Goal: Transaction & Acquisition: Purchase product/service

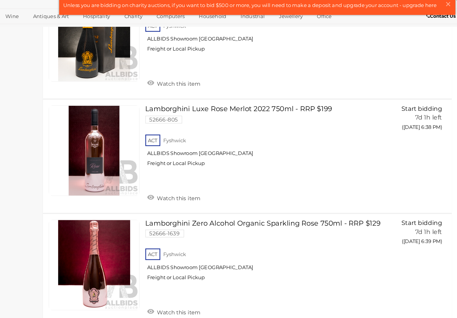
scroll to position [1091, 0]
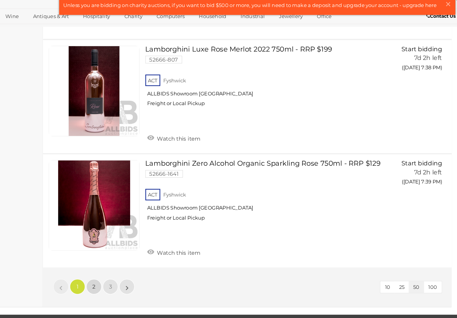
click at [133, 278] on span "2" at bounding box center [134, 281] width 3 height 6
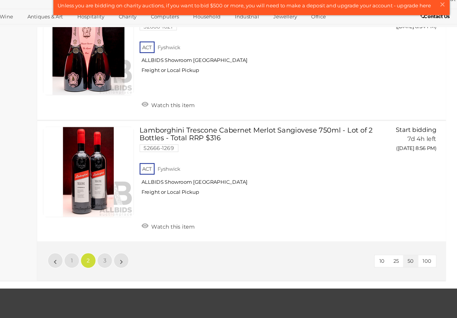
scroll to position [5183, 0]
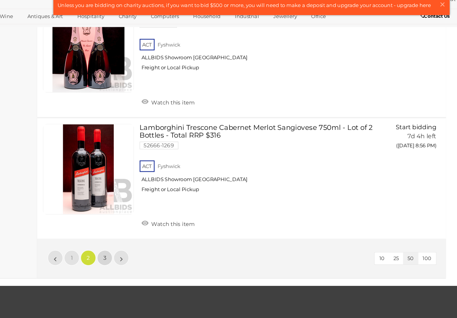
click at [148, 253] on span "3" at bounding box center [149, 256] width 3 height 6
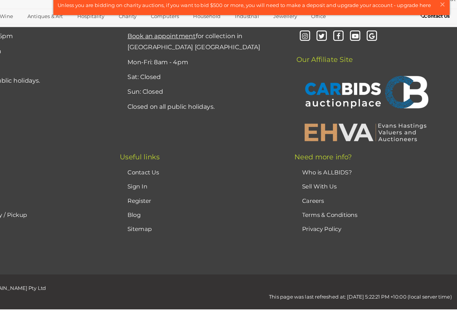
scroll to position [119, 0]
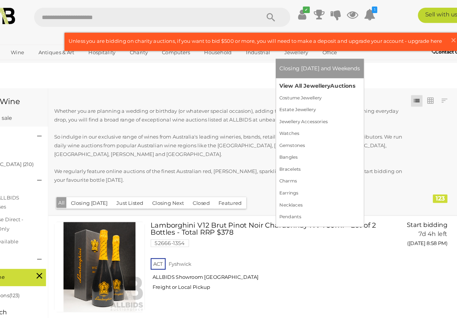
click at [292, 80] on link "View All Jewellery Auctions" at bounding box center [327, 75] width 70 height 10
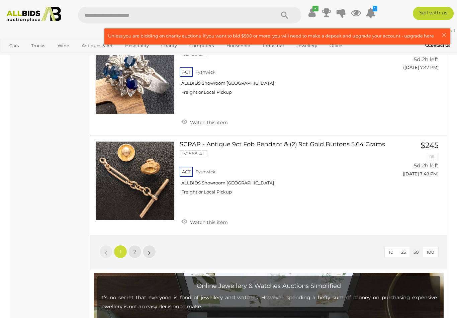
scroll to position [5231, 0]
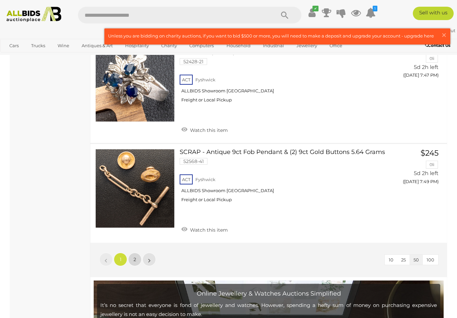
click at [134, 256] on span "2" at bounding box center [134, 259] width 3 height 6
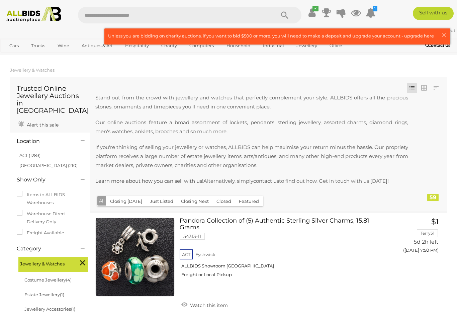
click at [119, 15] on input "text" at bounding box center [173, 15] width 190 height 17
type input "*****"
